Goal: Information Seeking & Learning: Learn about a topic

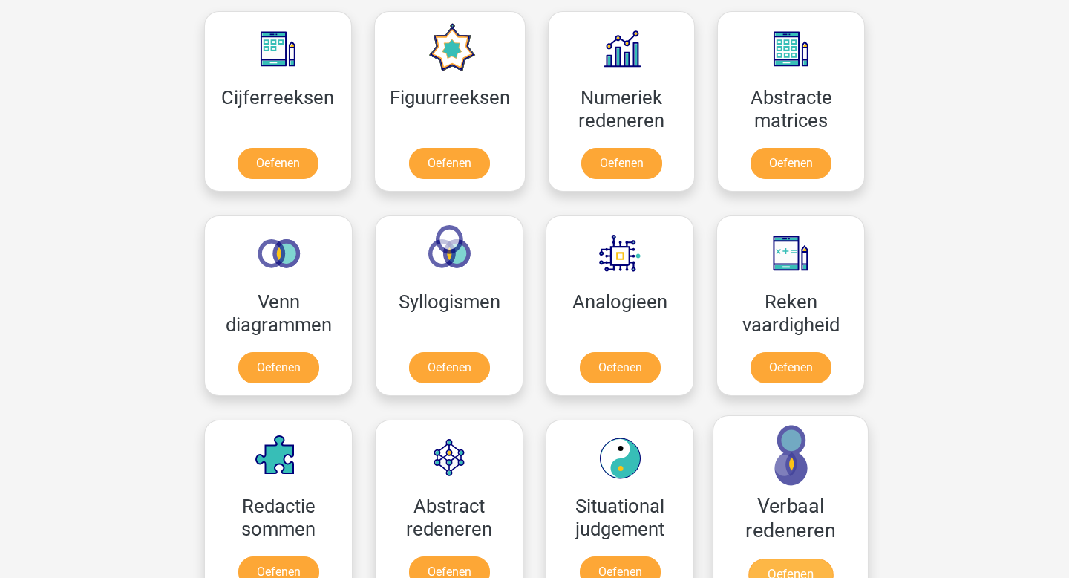
scroll to position [681, 0]
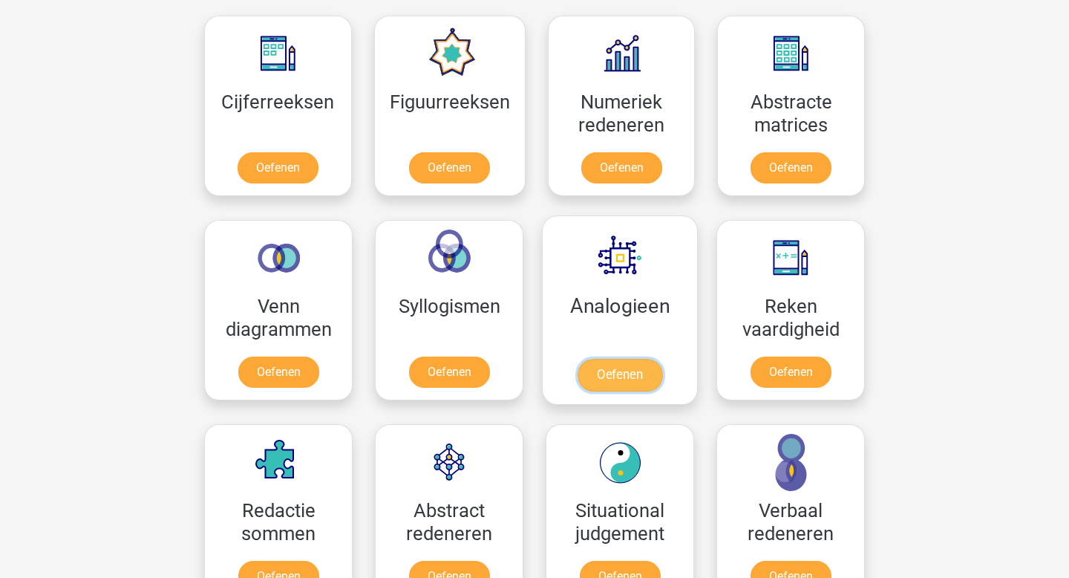
click at [627, 372] on link "Oefenen" at bounding box center [620, 375] width 85 height 33
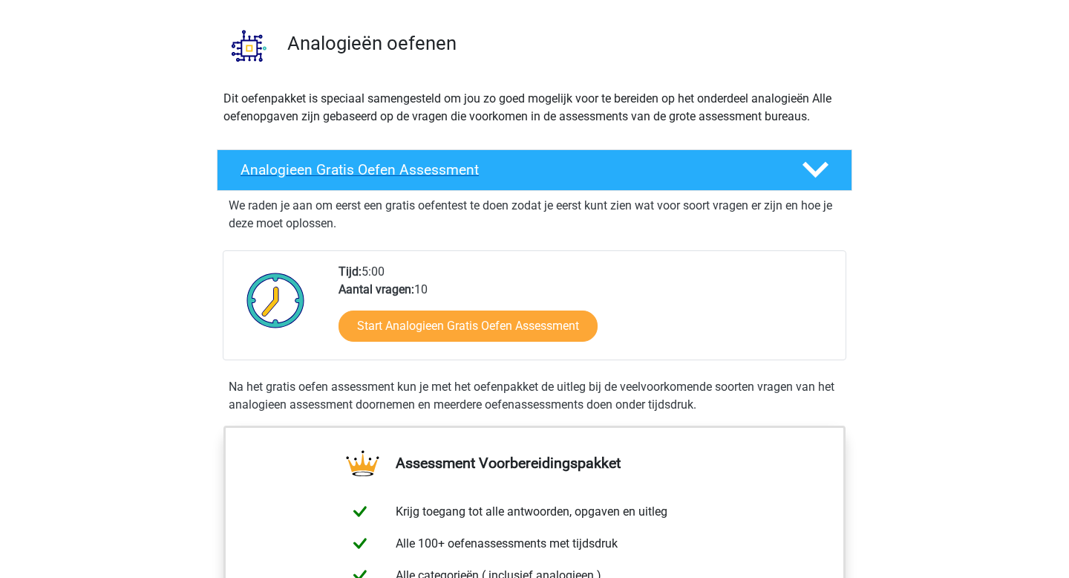
scroll to position [100, 0]
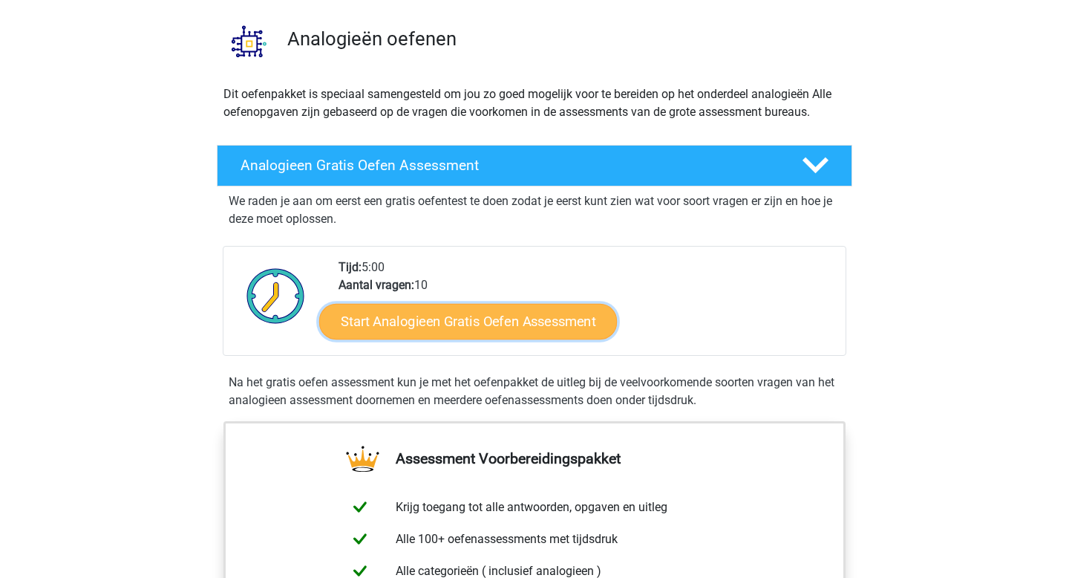
click at [451, 330] on link "Start Analogieen Gratis Oefen Assessment" at bounding box center [468, 321] width 298 height 36
